Goal: Obtain resource: Download file/media

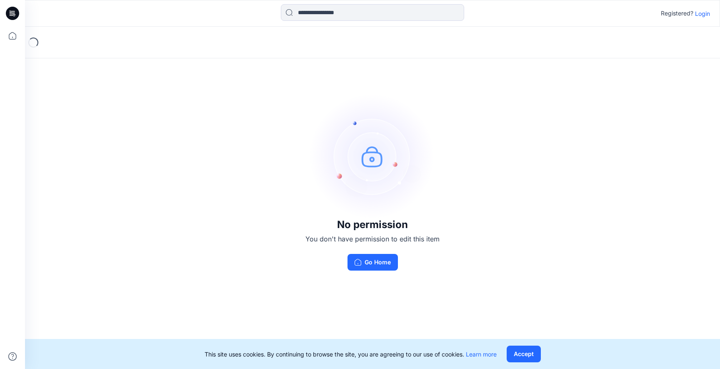
click at [696, 13] on p "Login" at bounding box center [702, 13] width 15 height 9
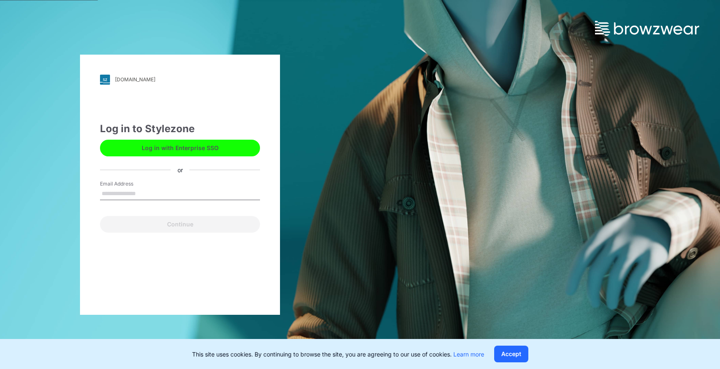
type input "**********"
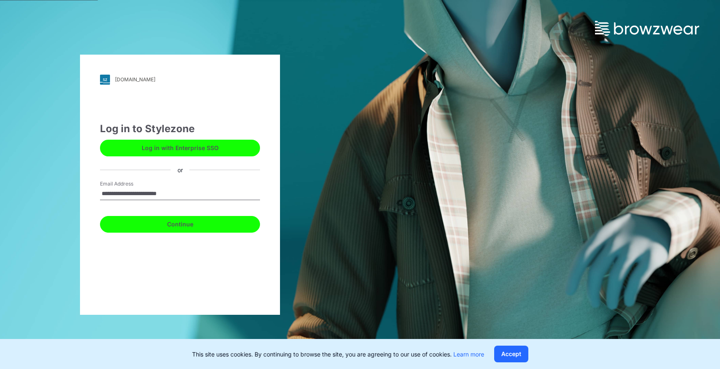
click at [182, 220] on button "Continue" at bounding box center [180, 224] width 160 height 17
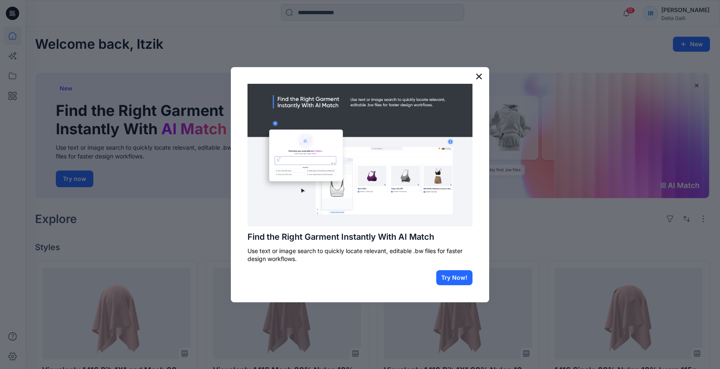
click at [477, 78] on button "×" at bounding box center [479, 76] width 8 height 13
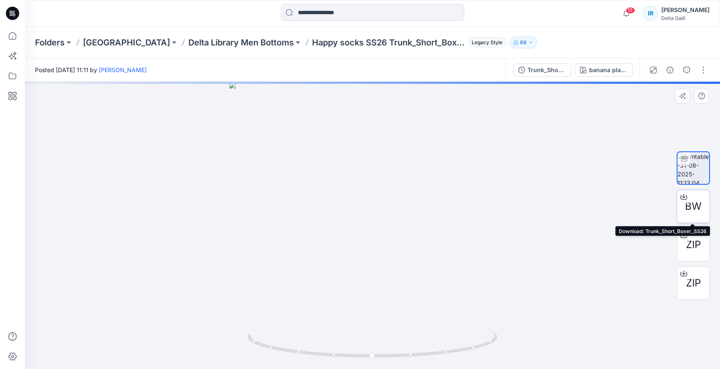
click at [690, 204] on span "BW" at bounding box center [693, 206] width 17 height 15
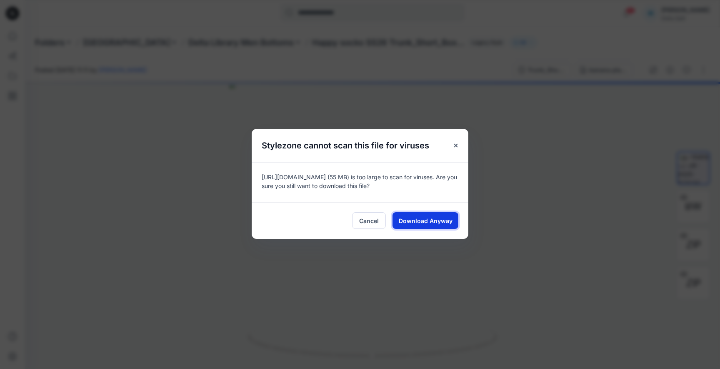
click at [426, 221] on span "Download Anyway" at bounding box center [426, 220] width 54 height 9
